Goal: Task Accomplishment & Management: Use online tool/utility

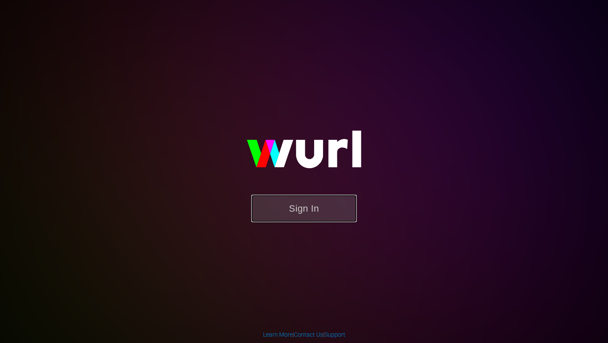
click at [303, 209] on button "Sign In" at bounding box center [304, 208] width 106 height 27
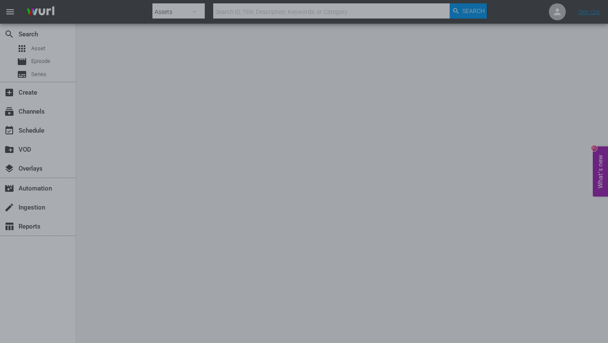
click at [41, 131] on div at bounding box center [304, 171] width 608 height 343
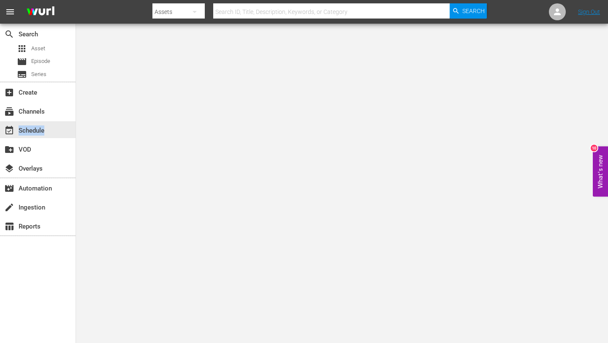
click at [41, 131] on div "event_available Schedule" at bounding box center [23, 129] width 47 height 8
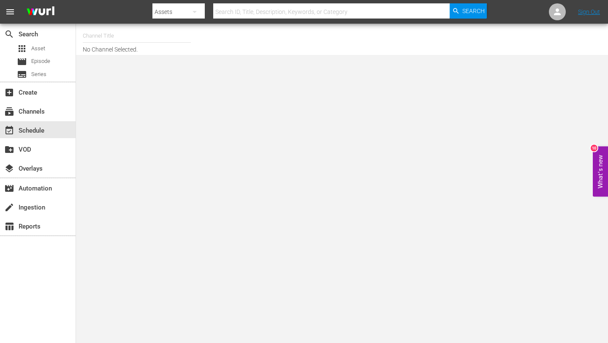
click at [122, 38] on input "text" at bounding box center [137, 36] width 108 height 20
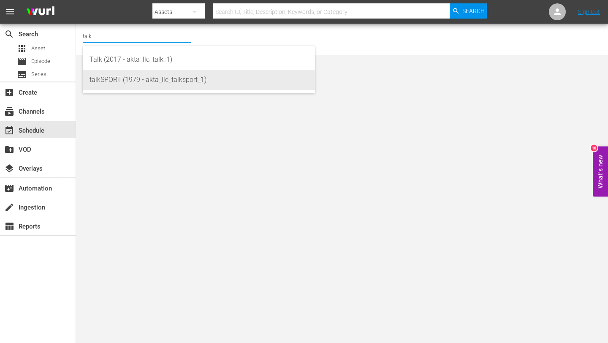
click at [133, 77] on div "talkSPORT (1979 - akta_llc_talksport_1)" at bounding box center [198, 80] width 219 height 20
type input "talkSPORT (1979 - akta_llc_talksport_1)"
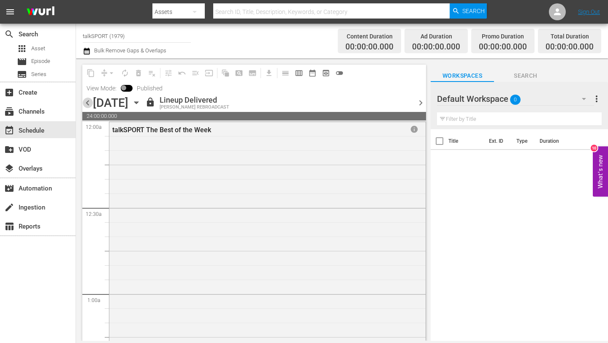
click at [88, 103] on span "chevron_left" at bounding box center [87, 102] width 11 height 11
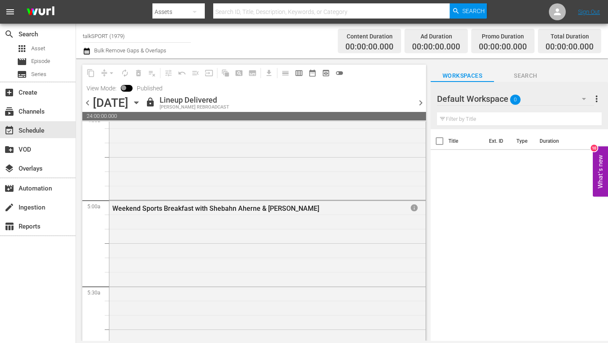
scroll to position [791, 0]
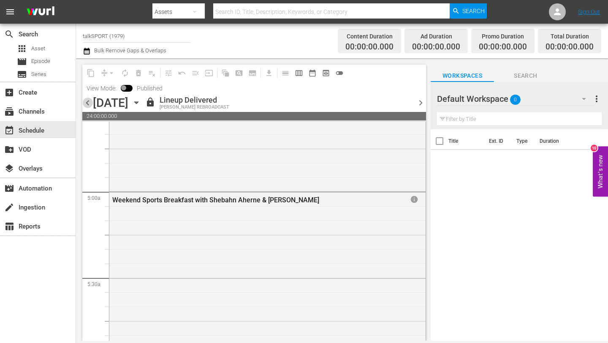
click at [88, 101] on span "chevron_left" at bounding box center [87, 102] width 11 height 11
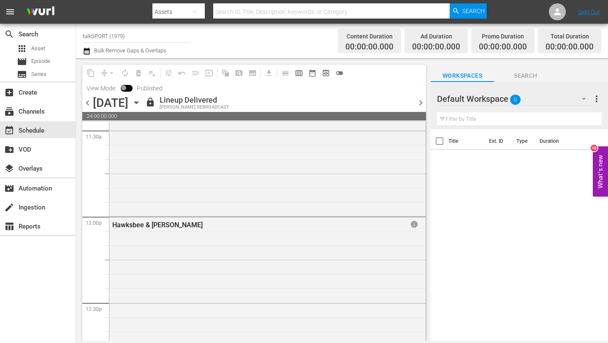
scroll to position [1989, 0]
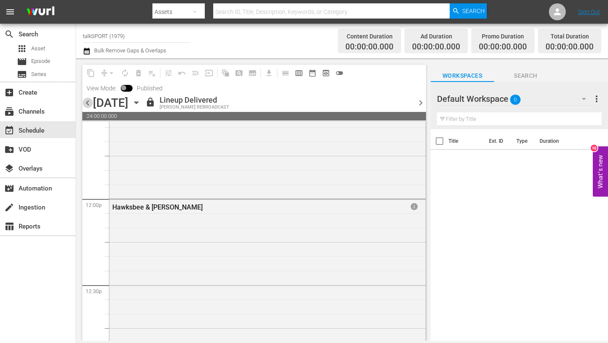
click at [91, 100] on span "chevron_left" at bounding box center [87, 102] width 11 height 11
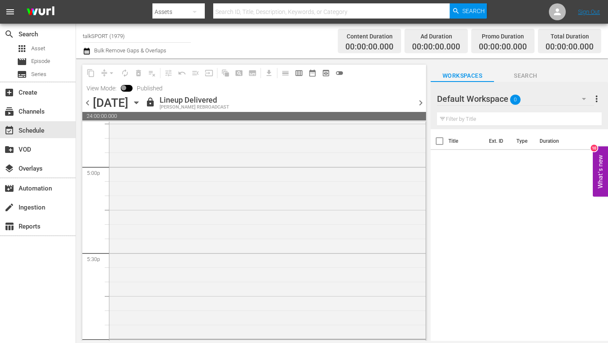
scroll to position [3099, 0]
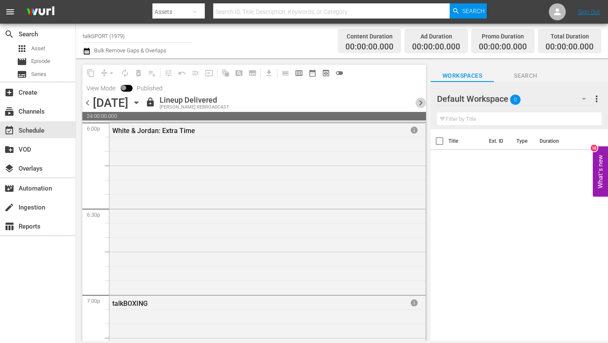
click at [422, 102] on span "chevron_right" at bounding box center [420, 102] width 11 height 11
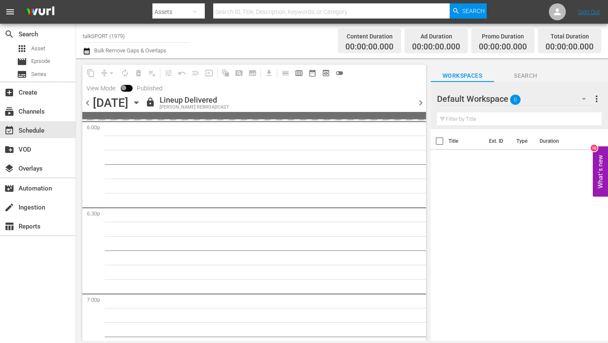
click at [420, 87] on div "content_copy compress arrow_drop_down autorenew_outlined delete_forever_outline…" at bounding box center [254, 88] width 344 height 47
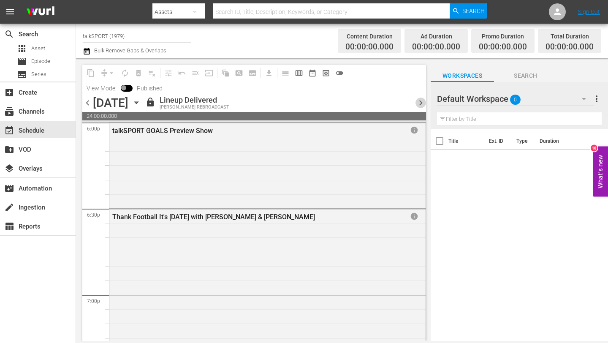
click at [418, 105] on span "chevron_right" at bounding box center [420, 102] width 11 height 11
click at [418, 106] on span "chevron_right" at bounding box center [420, 102] width 11 height 11
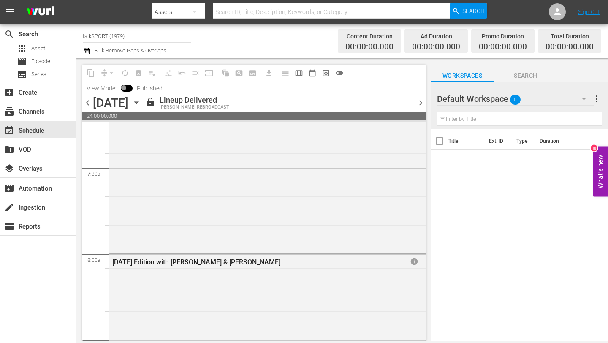
scroll to position [1227, 0]
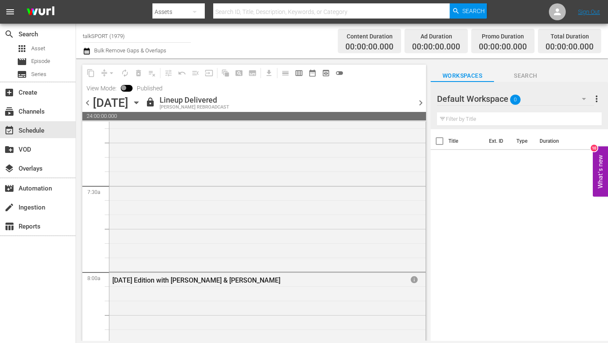
click at [419, 105] on span "chevron_right" at bounding box center [420, 102] width 11 height 11
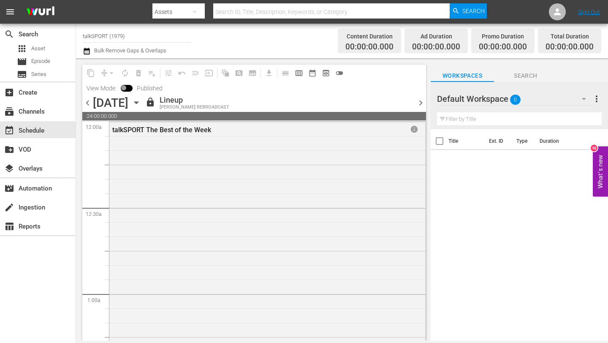
click at [418, 101] on span "chevron_right" at bounding box center [420, 102] width 11 height 11
click at [417, 102] on span "chevron_right" at bounding box center [420, 102] width 11 height 11
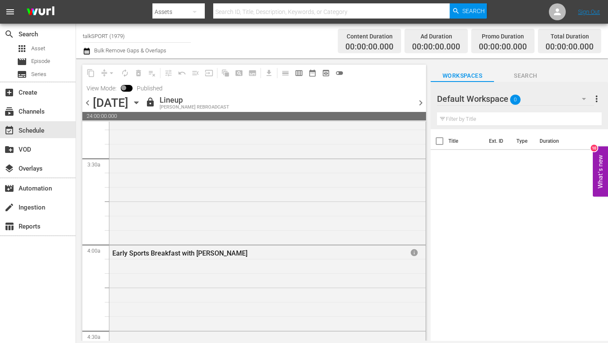
scroll to position [575, 0]
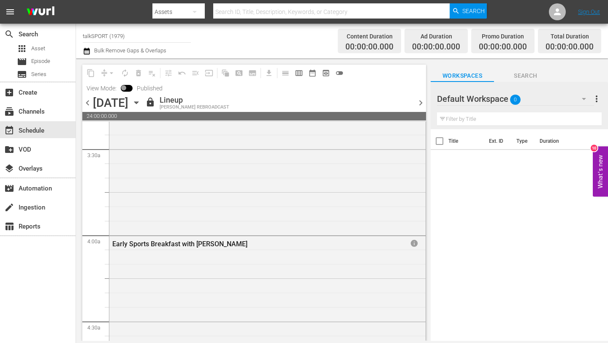
click at [421, 104] on span "chevron_right" at bounding box center [420, 102] width 11 height 11
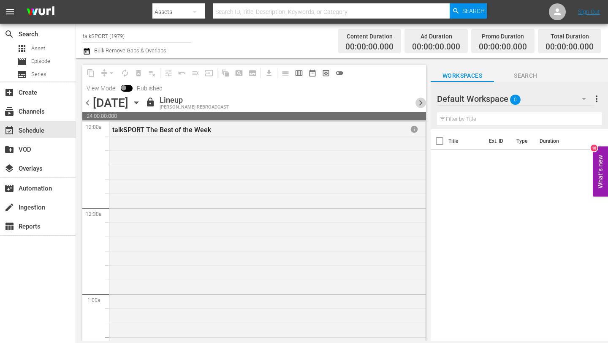
click at [420, 104] on span "chevron_right" at bounding box center [420, 102] width 11 height 11
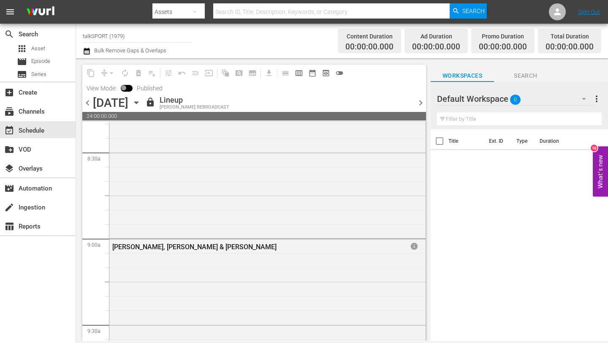
scroll to position [1528, 0]
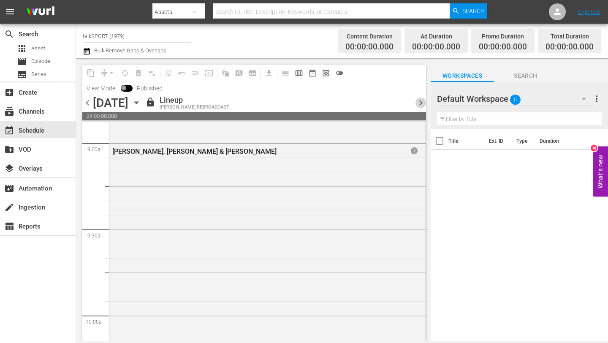
click at [419, 103] on span "chevron_right" at bounding box center [420, 102] width 11 height 11
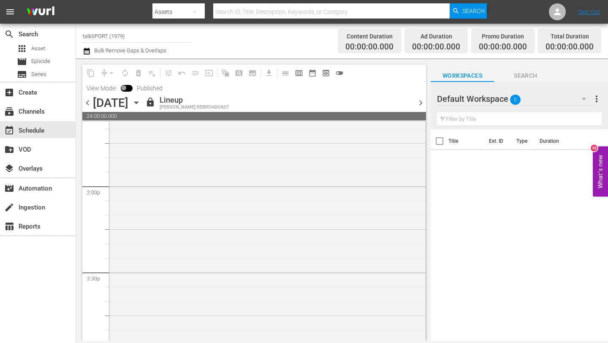
scroll to position [2360, 0]
click at [420, 101] on span "chevron_right" at bounding box center [420, 102] width 11 height 11
